Goal: Task Accomplishment & Management: Manage account settings

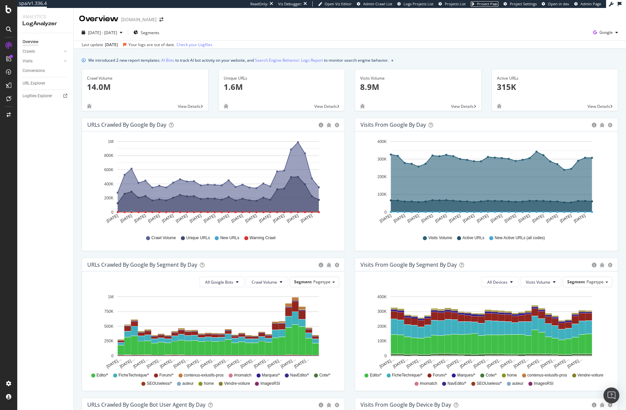
click at [491, 4] on span "Project Page" at bounding box center [488, 3] width 22 height 5
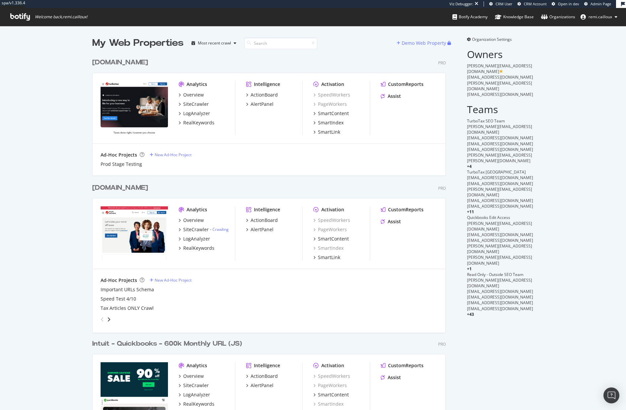
scroll to position [88, 0]
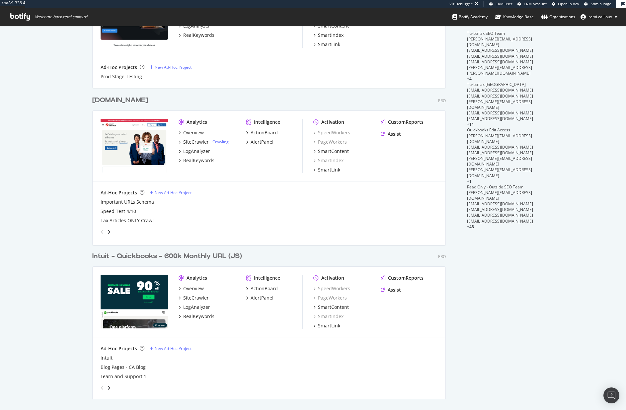
click at [168, 256] on div "Intuit - Quickbooks - 600k Monthly URL (JS)" at bounding box center [167, 257] width 150 height 10
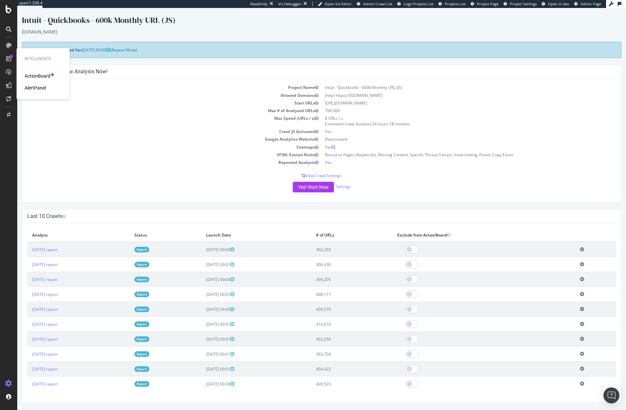
click at [30, 89] on div "AlertPanel" at bounding box center [35, 88] width 21 height 7
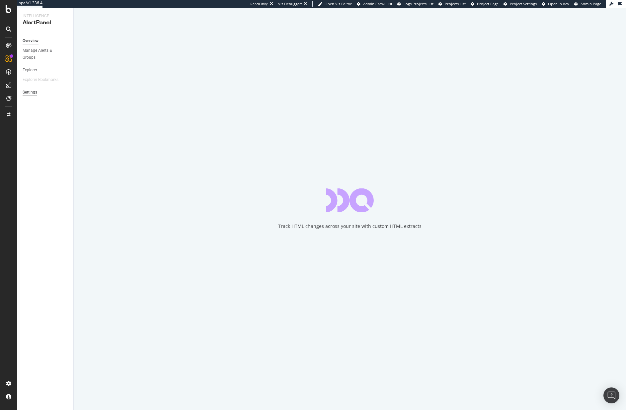
click at [34, 94] on div "Settings" at bounding box center [30, 92] width 15 height 7
select select "04"
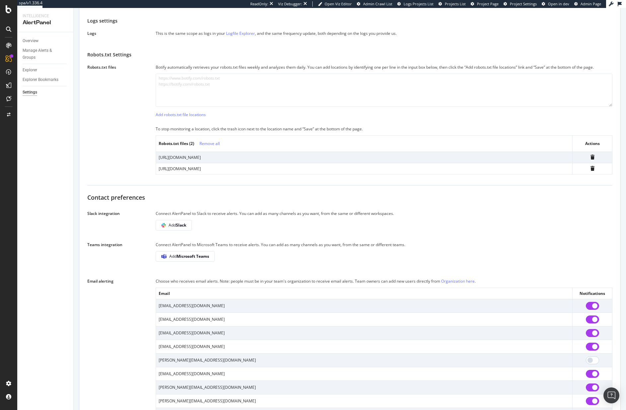
scroll to position [207, 0]
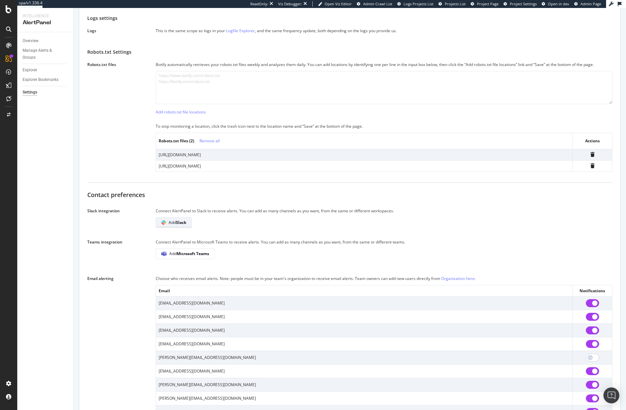
click at [174, 221] on span "Add Slack" at bounding box center [178, 223] width 18 height 6
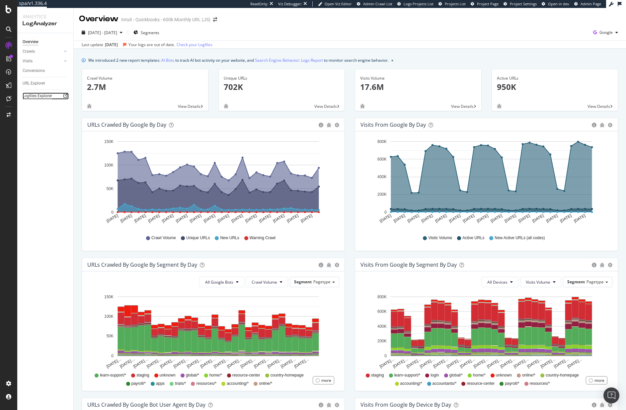
click at [39, 95] on div "Logfiles Explorer" at bounding box center [38, 96] width 30 height 7
